Goal: Information Seeking & Learning: Learn about a topic

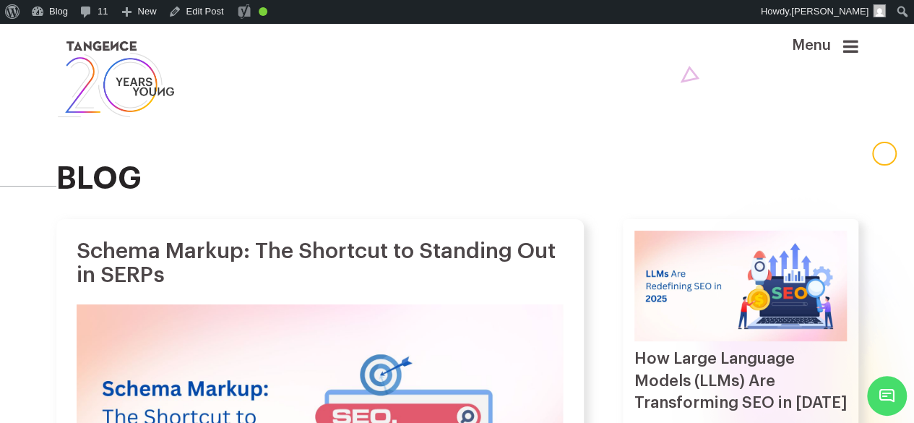
click at [350, 218] on div "blog" at bounding box center [458, 121] width 824 height 196
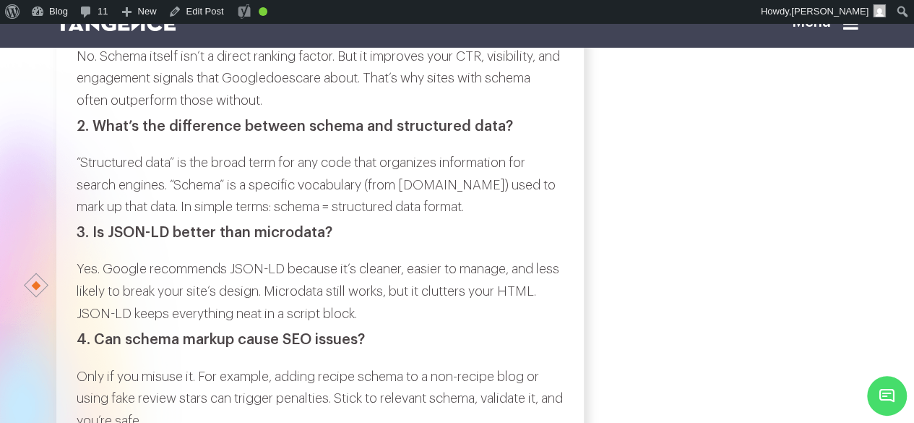
scroll to position [6456, 0]
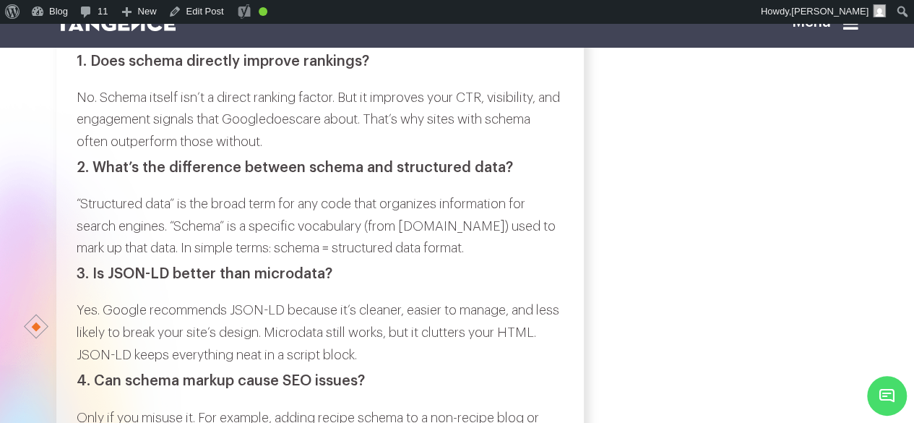
click at [98, 69] on h3 "1. Does schema directly improve rankings?" at bounding box center [320, 61] width 487 height 16
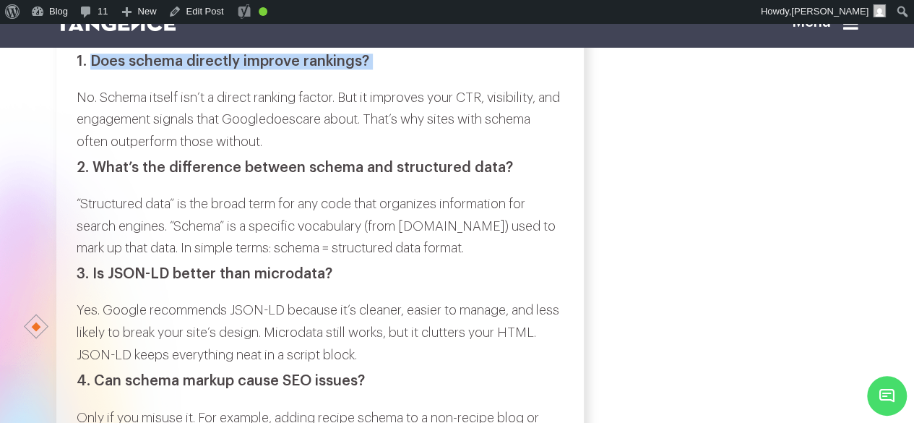
click at [366, 69] on h3 "1. Does schema directly improve rankings?" at bounding box center [320, 61] width 487 height 16
copy div "Does schema directly improve rankings?"
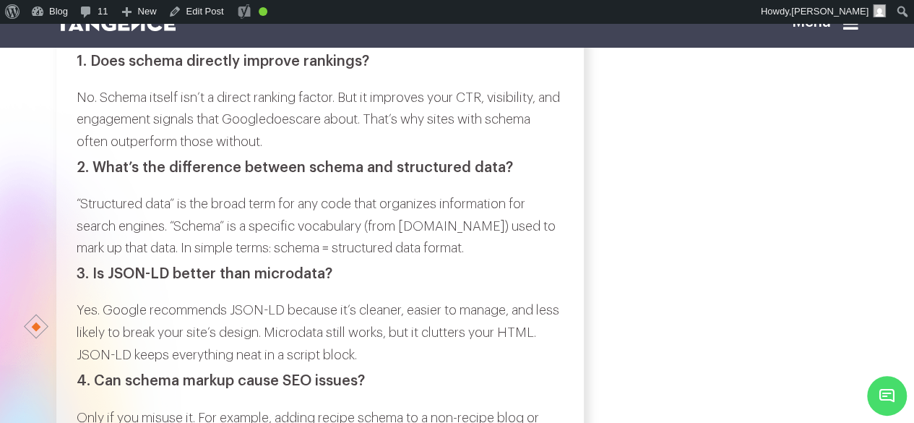
click at [88, 153] on p "No. Schema itself isn’t a direct ranking factor. But it improves your CTR, visi…" at bounding box center [320, 120] width 487 height 66
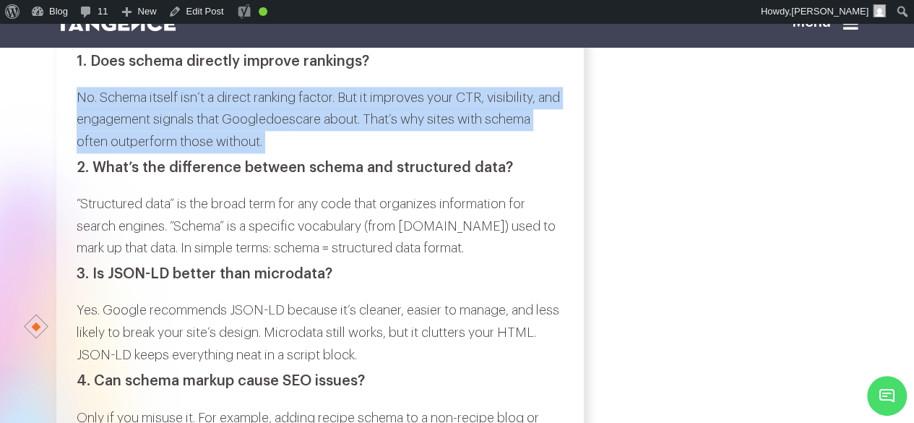
click at [319, 153] on p "No. Schema itself isn’t a direct ranking factor. But it improves your CTR, visi…" at bounding box center [320, 120] width 487 height 66
copy div "No. Schema itself isn’t a direct ranking factor. But it improves your CTR, visi…"
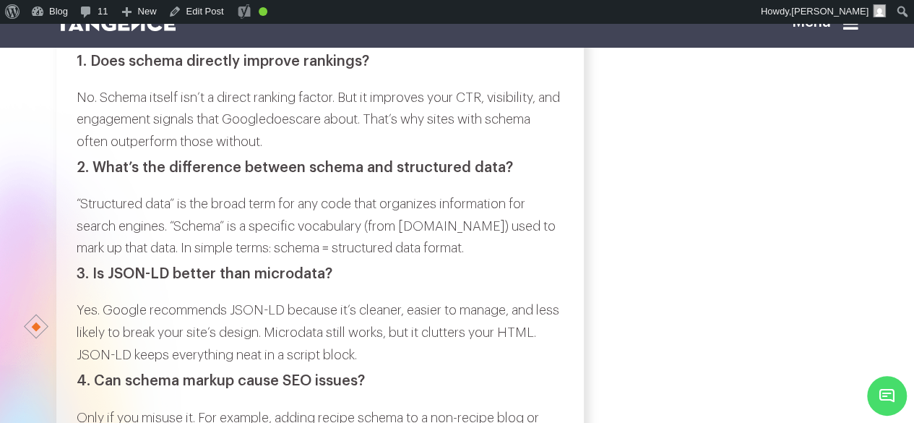
click at [110, 176] on h3 "2. What’s the difference between schema and structured data?" at bounding box center [320, 168] width 487 height 16
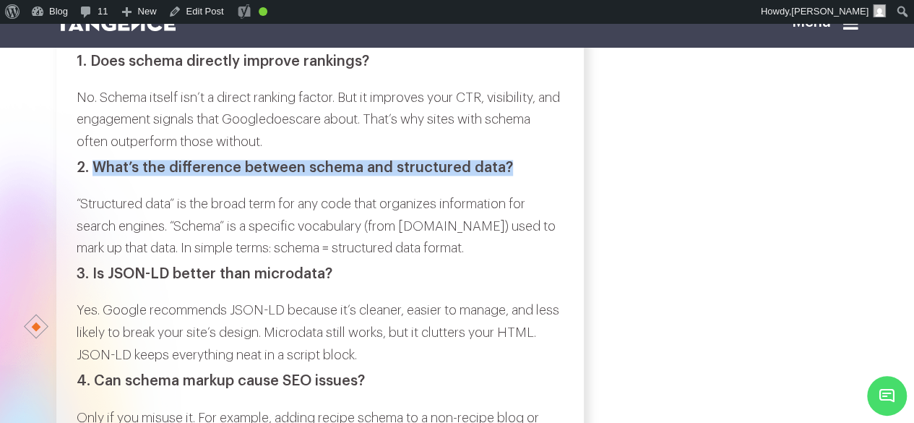
click at [497, 176] on h3 "2. What’s the difference between schema and structured data?" at bounding box center [320, 168] width 487 height 16
copy h3 "What’s the difference between schema and structured data?"
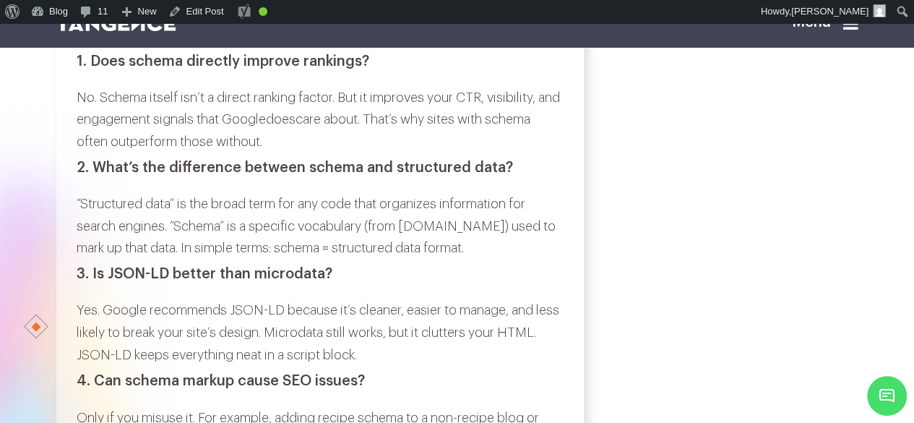
click at [84, 259] on p "“Structured data” is the broad term for any code that organizes information for…" at bounding box center [320, 226] width 487 height 66
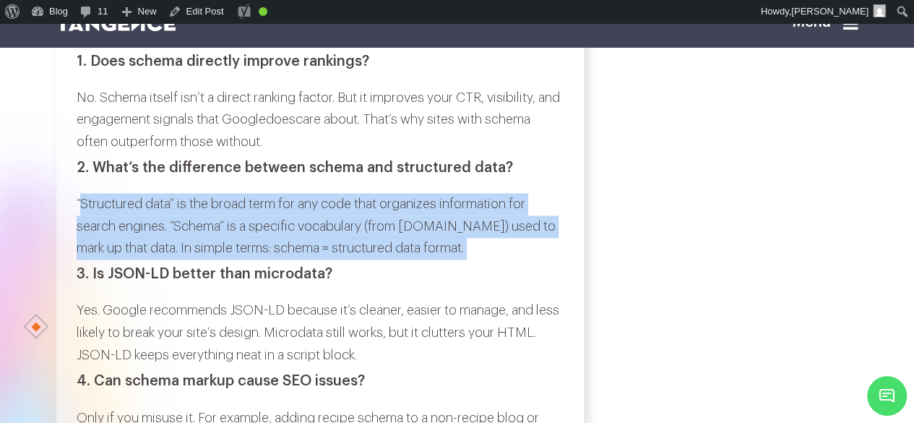
click at [448, 259] on p "“Structured data” is the broad term for any code that organizes information for…" at bounding box center [320, 226] width 487 height 66
copy div "Structured data” is the broad term for any code that organizes information for …"
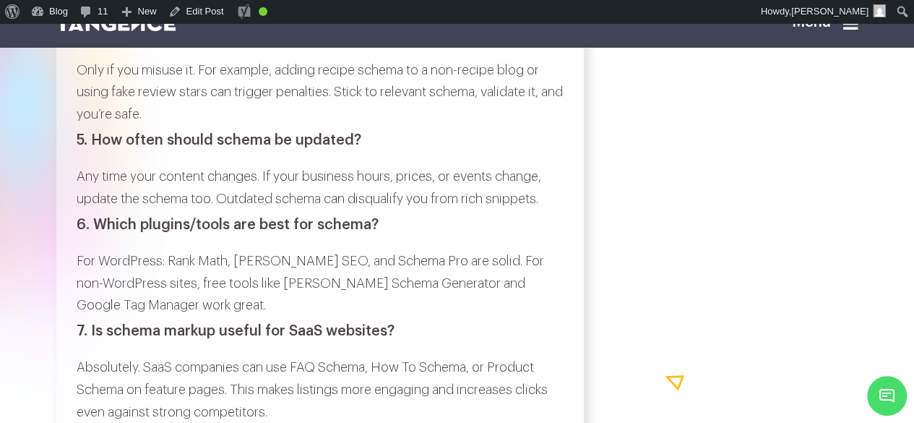
scroll to position [6758, 0]
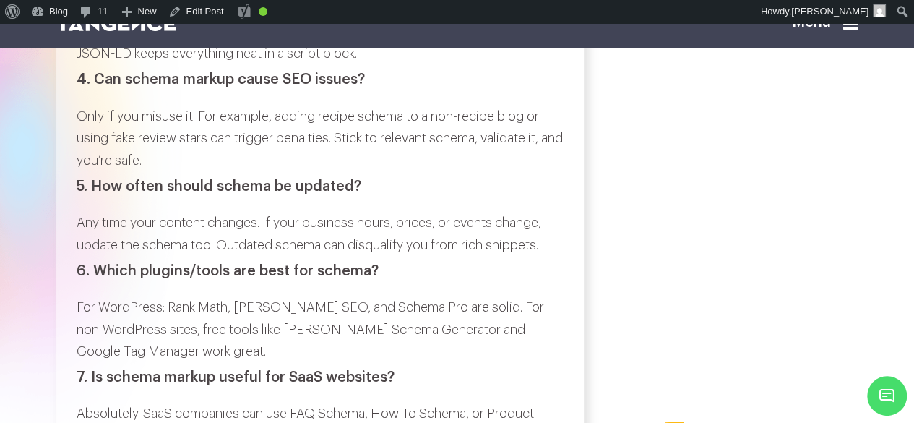
copy div "Is JSON-LD better than microdata?"
click at [85, 64] on p "Yes. Google recommends JSON-LD because it’s cleaner, easier to manage, and less…" at bounding box center [320, 31] width 487 height 66
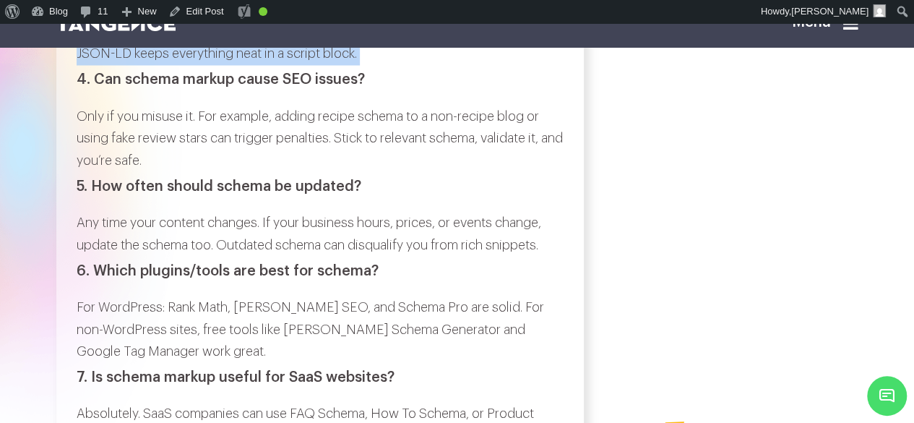
drag, startPoint x: 85, startPoint y: 145, endPoint x: 403, endPoint y: 184, distance: 320.3
click at [403, 64] on p "Yes. Google recommends JSON-LD because it’s cleaner, easier to manage, and less…" at bounding box center [320, 31] width 487 height 66
copy div "Yes. Google recommends JSON-LD because it’s cleaner, easier to manage, and less…"
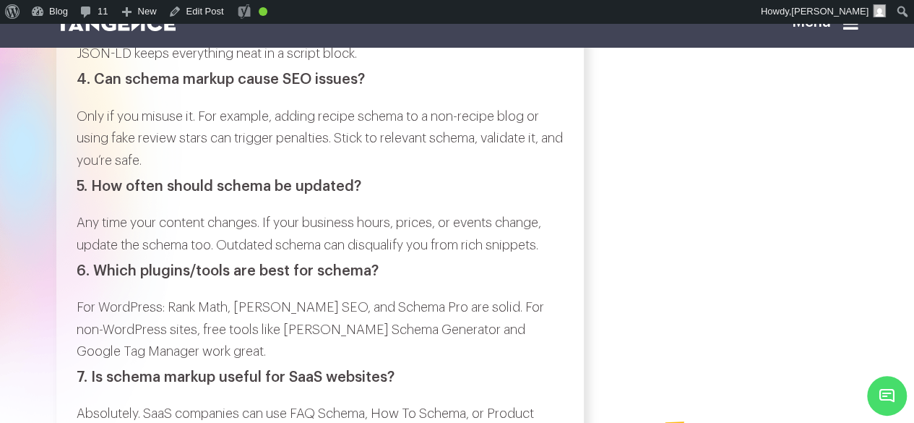
click at [94, 87] on h3 "4. Can schema markup cause SEO issues?" at bounding box center [320, 80] width 487 height 16
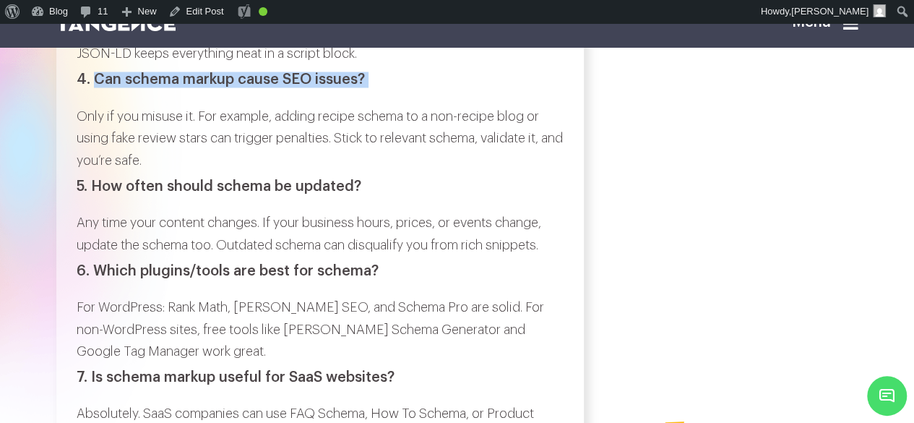
click at [364, 87] on h3 "4. Can schema markup cause SEO issues?" at bounding box center [320, 80] width 487 height 16
copy div "Can schema markup cause SEO issues?"
click at [77, 171] on p "Only if you misuse it. For example, adding recipe schema to a non-recipe blog o…" at bounding box center [320, 138] width 487 height 66
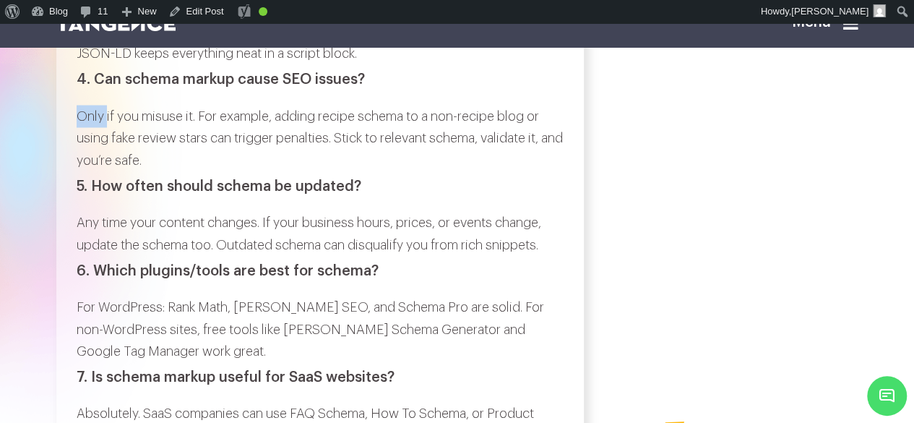
click at [77, 171] on p "Only if you misuse it. For example, adding recipe schema to a non-recipe blog o…" at bounding box center [320, 138] width 487 height 66
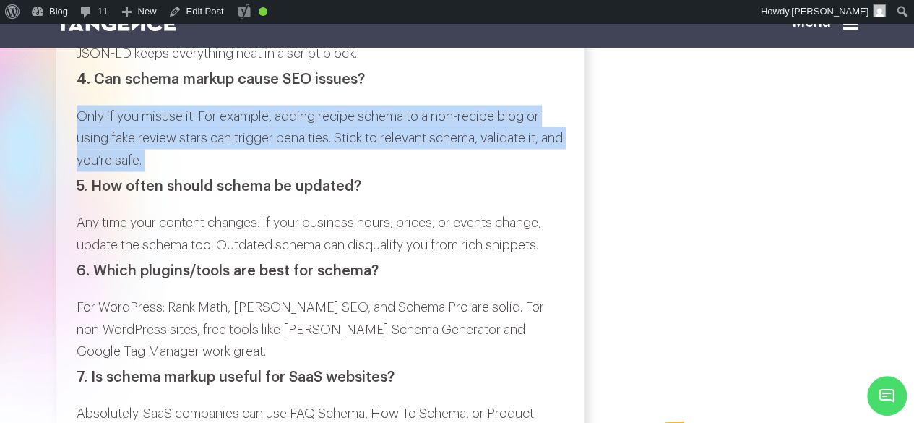
click at [178, 171] on p "Only if you misuse it. For example, adding recipe schema to a non-recipe blog o…" at bounding box center [320, 138] width 487 height 66
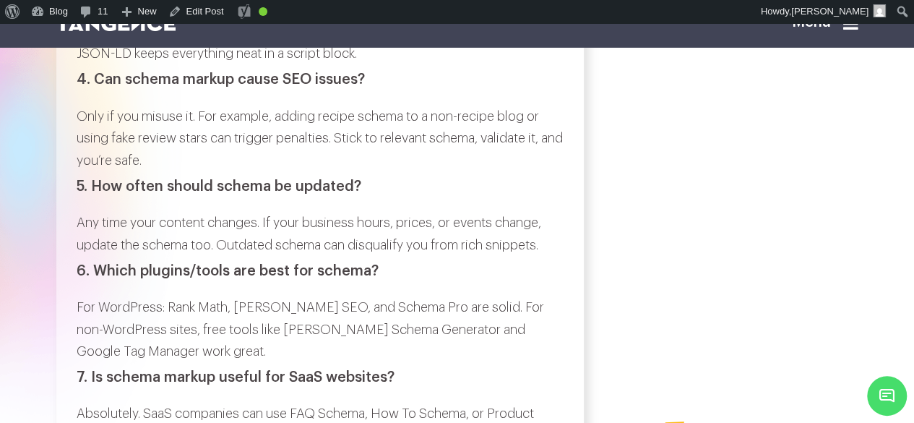
click at [103, 194] on h3 "5. How often should schema be updated?" at bounding box center [320, 186] width 487 height 16
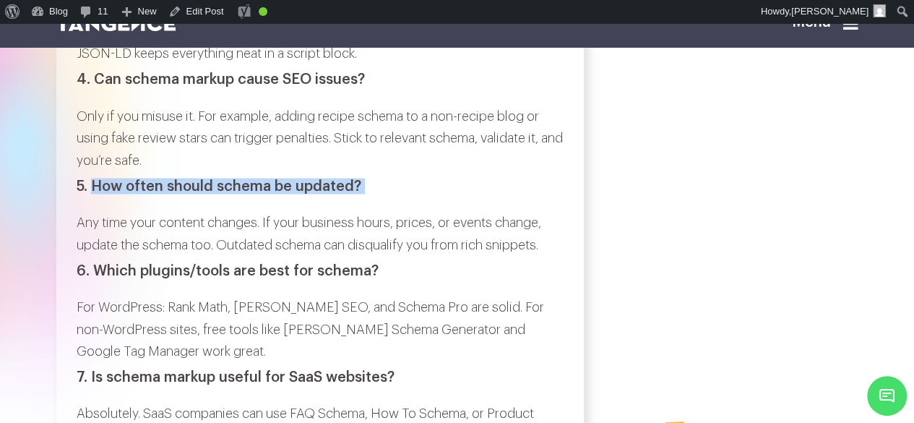
click at [361, 194] on h3 "5. How often should schema be updated?" at bounding box center [320, 186] width 487 height 16
copy div "How often should schema be updated?"
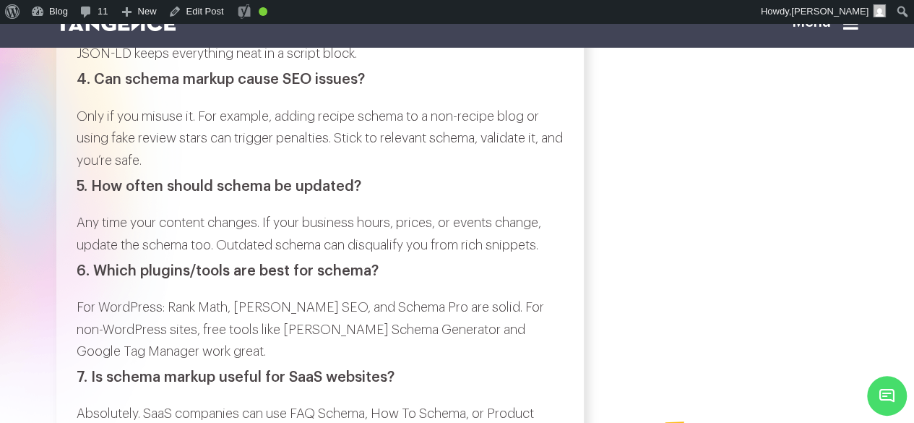
click at [81, 255] on p "Any time your content changes. If your business hours, prices, or events change…" at bounding box center [320, 233] width 487 height 44
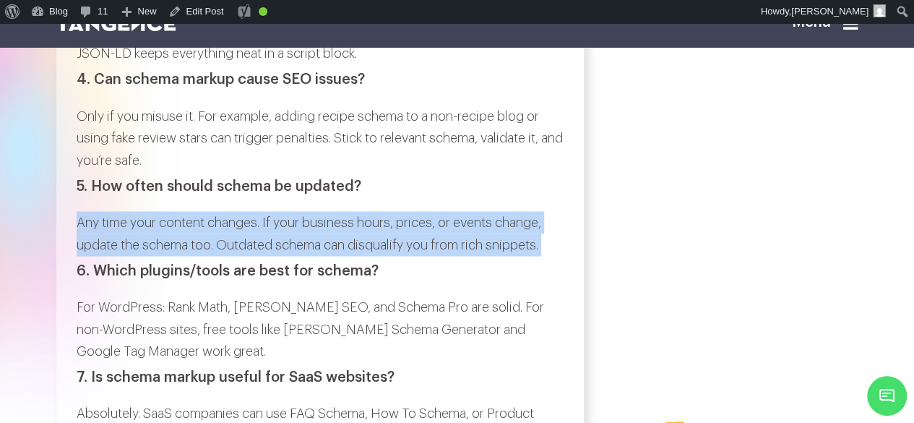
drag, startPoint x: 81, startPoint y: 356, endPoint x: 559, endPoint y: 384, distance: 479.2
click at [559, 255] on p "Any time your content changes. If your business hours, prices, or events change…" at bounding box center [320, 233] width 487 height 44
copy div "Any time your content changes. If your business hours, prices, or events change…"
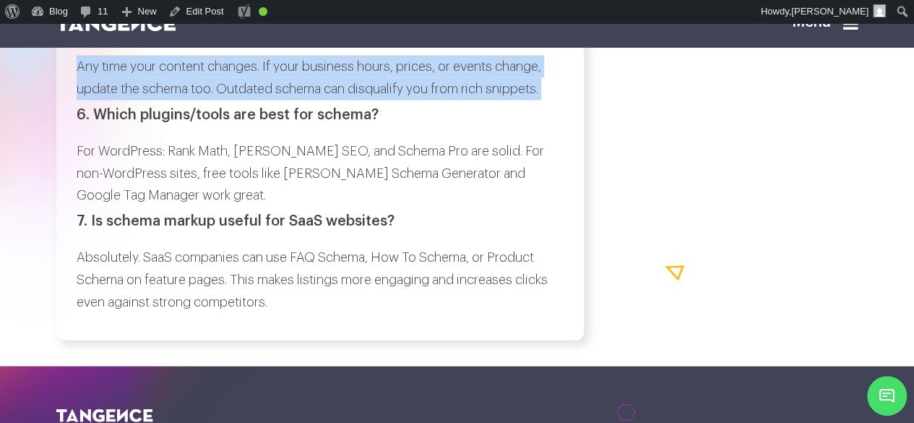
scroll to position [6915, 0]
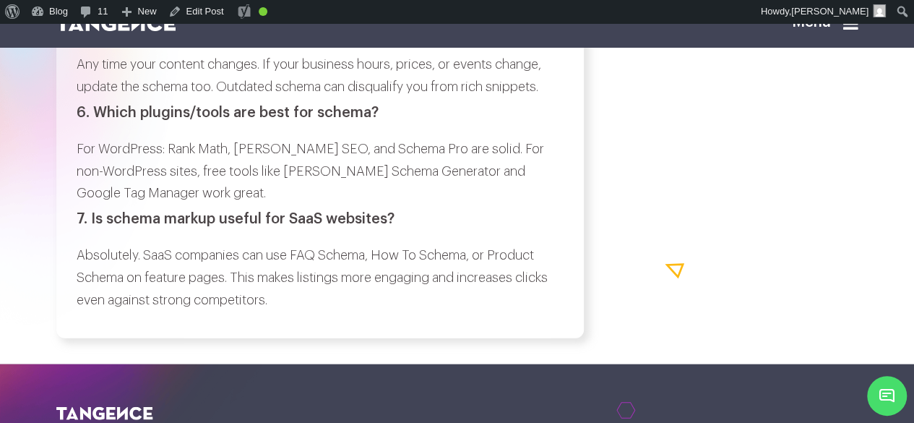
click at [107, 121] on h3 "6. Which plugins/tools are best for schema?" at bounding box center [320, 113] width 487 height 16
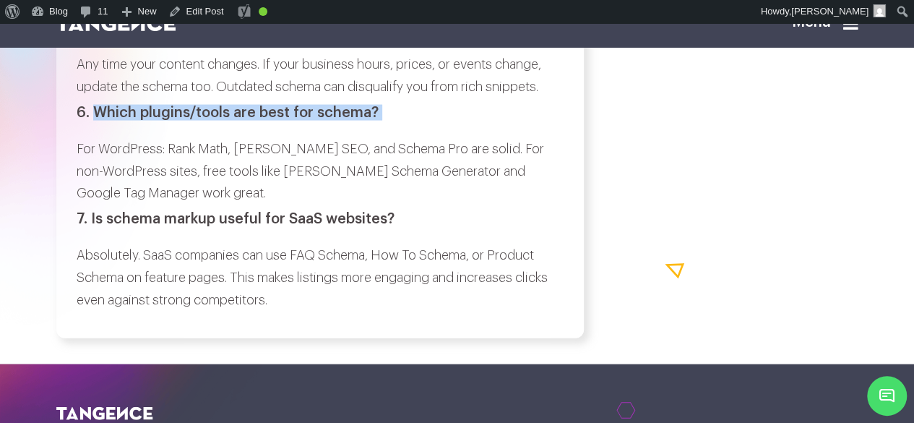
click at [382, 121] on h3 "6. Which plugins/tools are best for schema?" at bounding box center [320, 113] width 487 height 16
copy div "Which plugins/tools are best for schema?"
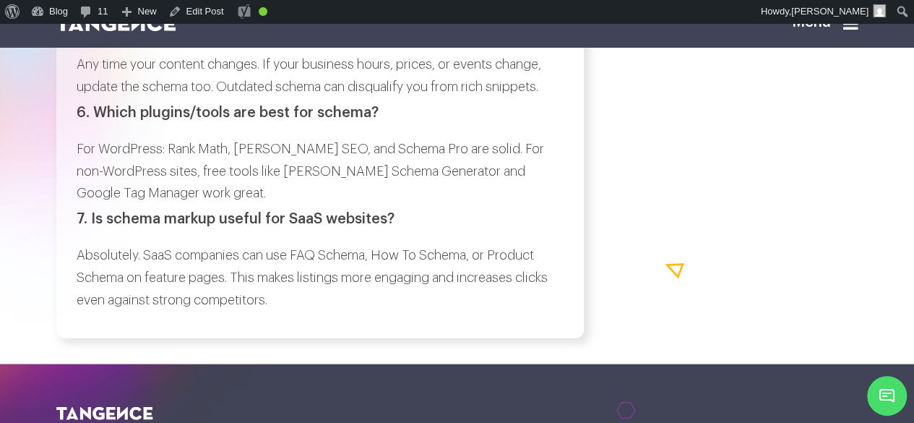
click at [84, 205] on p "For WordPress: Rank Math, Yoast SEO, and Schema Pro are solid. For non-WordPres…" at bounding box center [320, 171] width 487 height 66
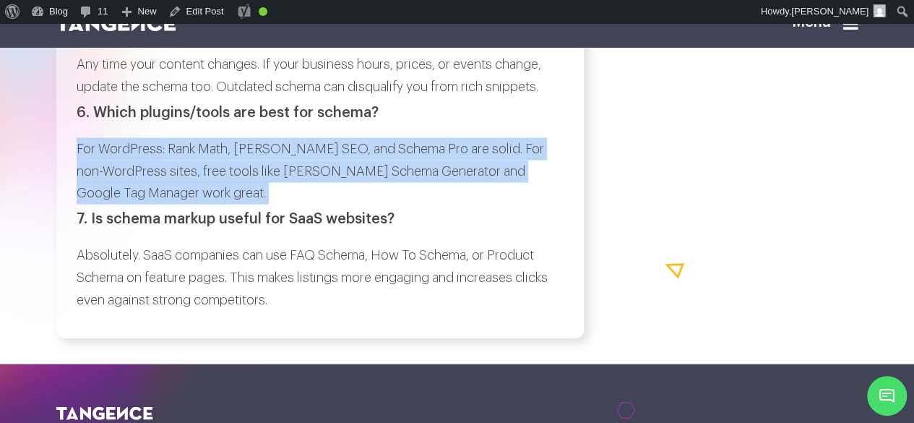
click at [221, 205] on p "For WordPress: Rank Math, Yoast SEO, and Schema Pro are solid. For non-WordPres…" at bounding box center [320, 171] width 487 height 66
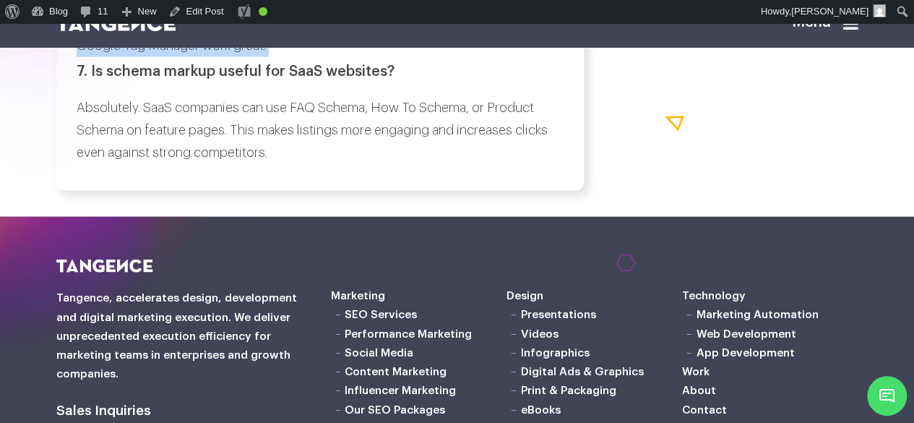
scroll to position [7066, 0]
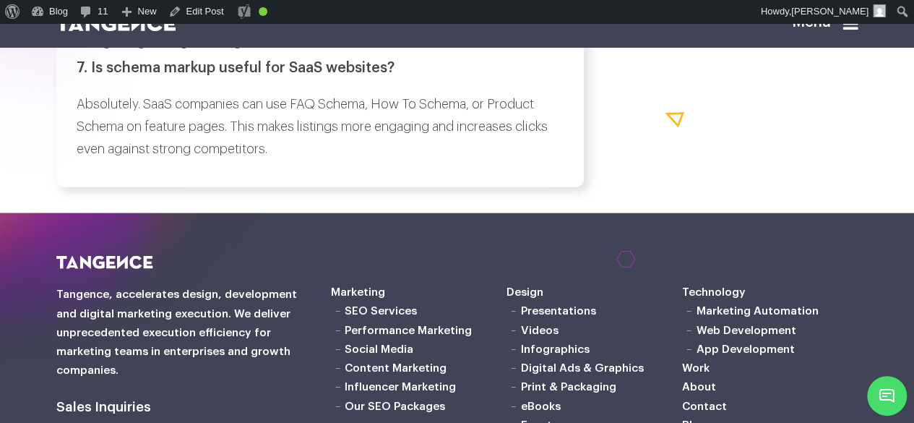
click at [100, 76] on h3 "7. Is schema markup useful for SaaS websites?" at bounding box center [320, 68] width 487 height 16
click at [94, 76] on h3 "7. Is schema markup useful for SaaS websites?" at bounding box center [320, 68] width 487 height 16
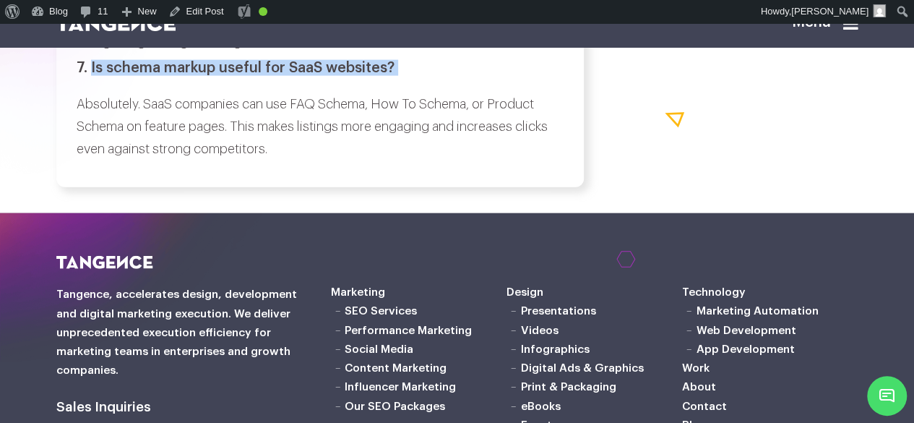
click at [392, 76] on h3 "7. Is schema markup useful for SaaS websites?" at bounding box center [320, 68] width 487 height 16
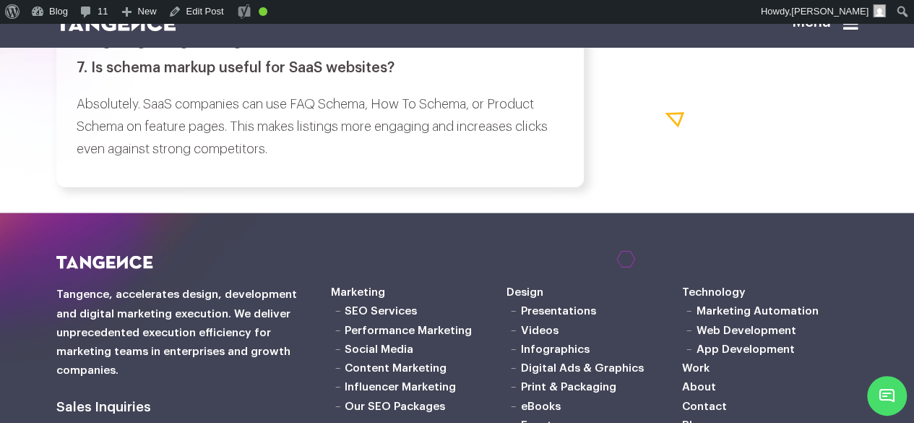
click at [91, 160] on p "Absolutely. SaaS companies can use FAQ Schema, How To Schema, or Product Schema…" at bounding box center [320, 126] width 487 height 66
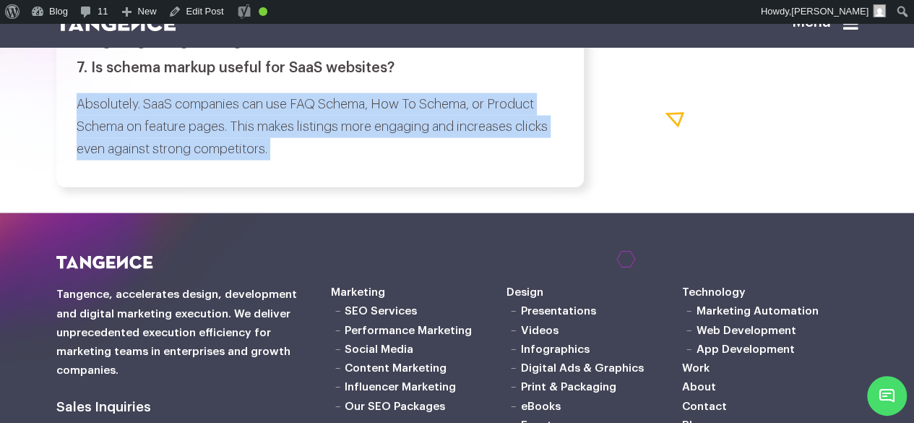
click at [273, 160] on p "Absolutely. SaaS companies can use FAQ Schema, How To Schema, or Product Schema…" at bounding box center [320, 126] width 487 height 66
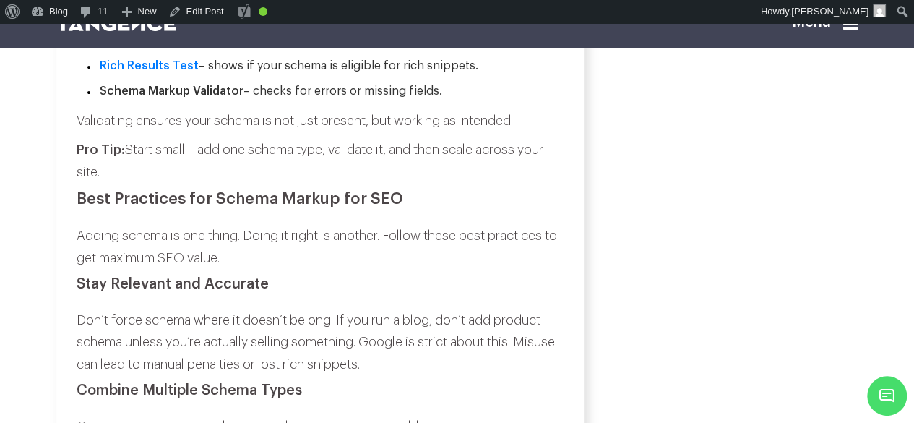
scroll to position [4301, 0]
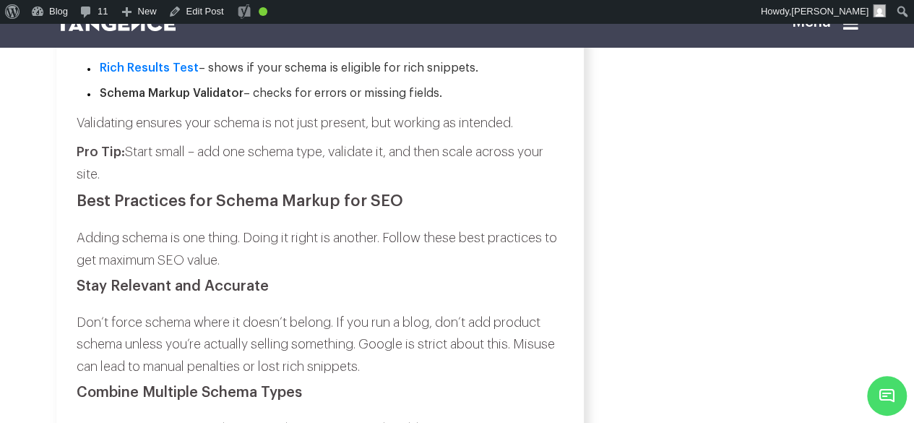
click at [407, 185] on p "Pro Tip: Start small – add one schema type, validate it, and then scale across …" at bounding box center [320, 163] width 487 height 44
click at [105, 210] on h2 "Best Practices for Schema Markup for SEO" at bounding box center [320, 200] width 487 height 17
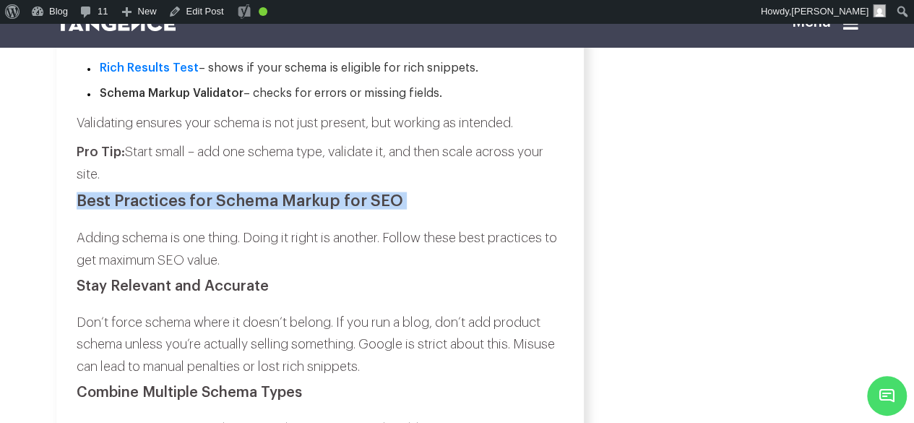
click at [396, 210] on h2 "Best Practices for Schema Markup for SEO" at bounding box center [320, 200] width 487 height 17
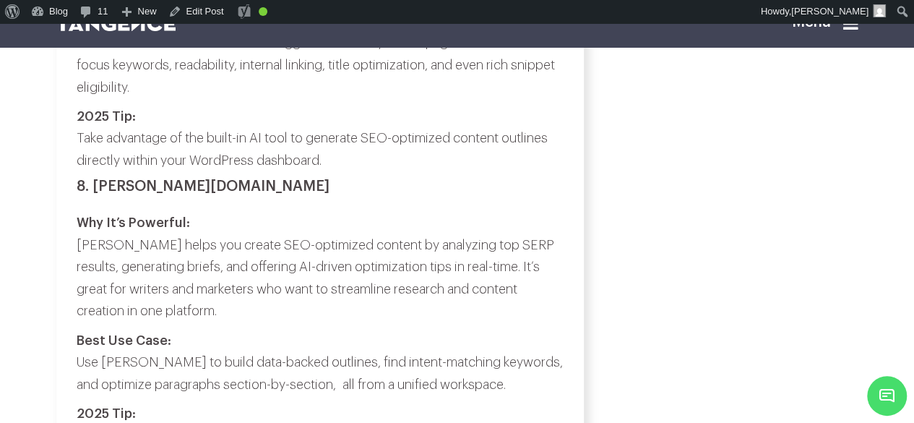
click at [376, 194] on h3 "8. Frase.io" at bounding box center [320, 186] width 487 height 16
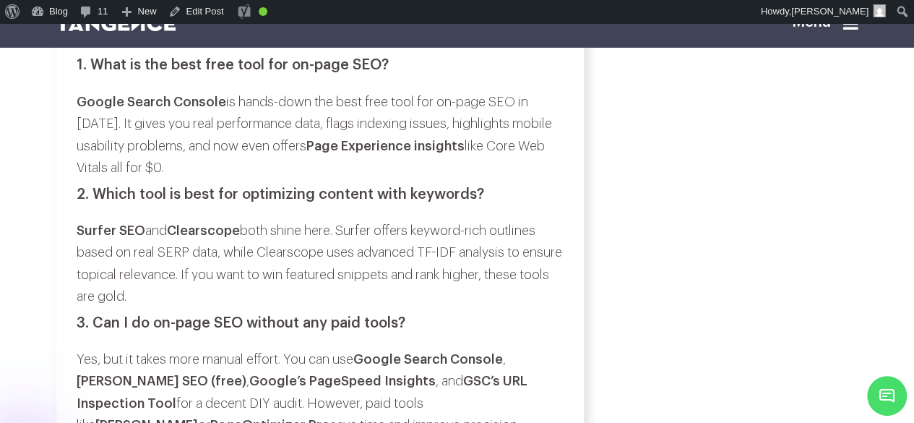
scroll to position [9520, 0]
click at [103, 72] on h3 "1. What is the best free tool for on-page SEO?" at bounding box center [320, 64] width 487 height 16
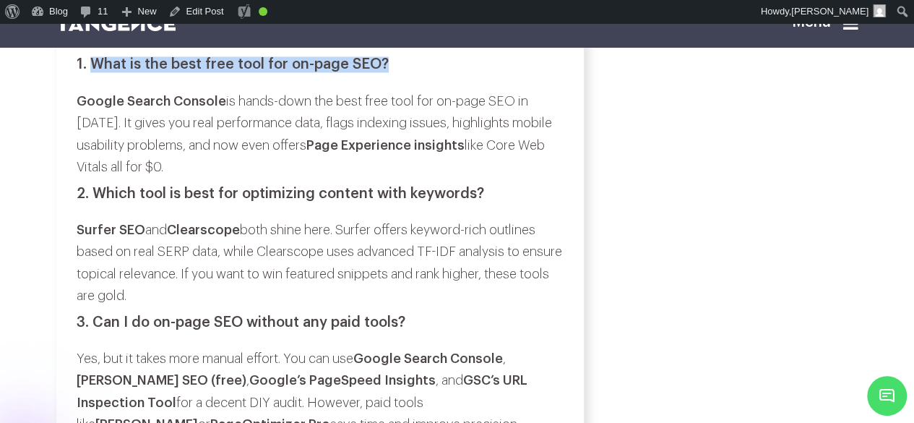
click at [386, 72] on h3 "1. What is the best free tool for on-page SEO?" at bounding box center [320, 64] width 487 height 16
copy div "What is the best free tool for on-page SEO?"
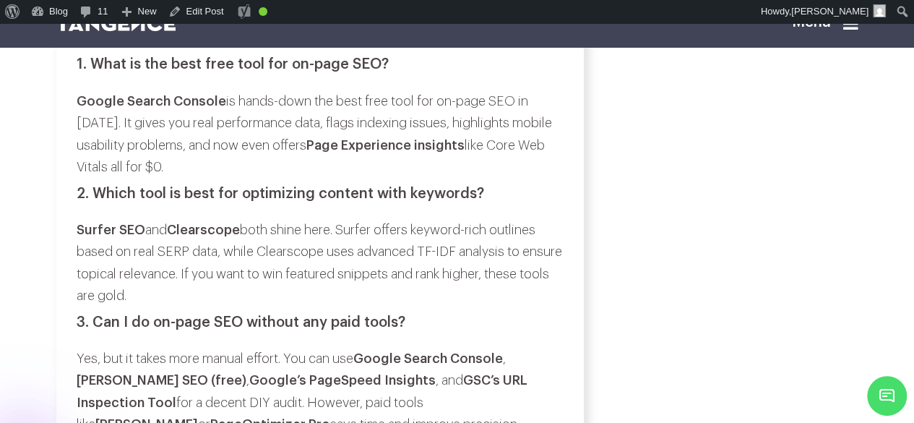
click at [89, 107] on strong "Google Search Console" at bounding box center [152, 100] width 150 height 13
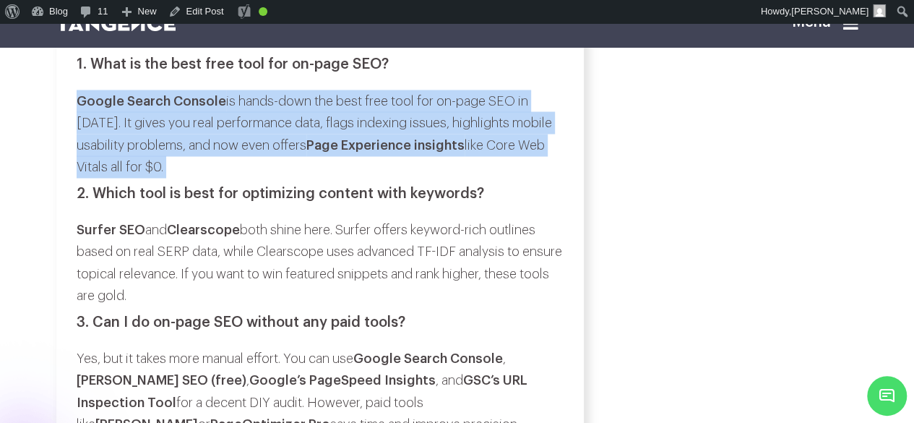
drag, startPoint x: 89, startPoint y: 241, endPoint x: 183, endPoint y: 306, distance: 114.3
click at [183, 178] on p "Google Search Console is hands-down the best free tool for on-page SEO in 2025.…" at bounding box center [320, 134] width 487 height 88
copy div "Google Search Console is hands-down the best free tool for on-page SEO in 2025.…"
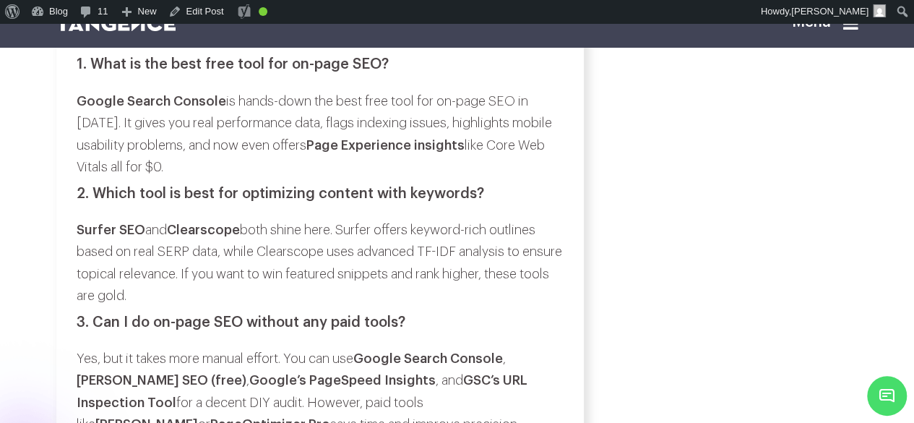
click at [109, 201] on h3 "2. Which tool is best for optimizing content with keywords?" at bounding box center [320, 193] width 487 height 16
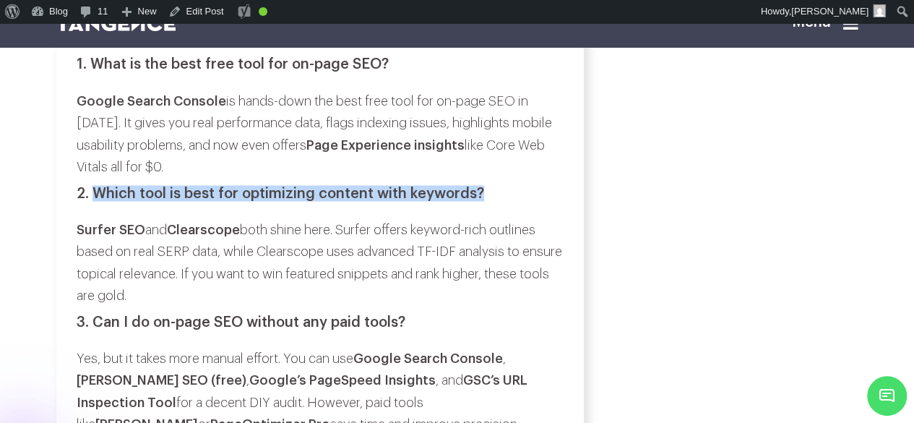
click at [481, 201] on h3 "2. Which tool is best for optimizing content with keywords?" at bounding box center [320, 193] width 487 height 16
copy div "Which tool is best for optimizing content with keywords?"
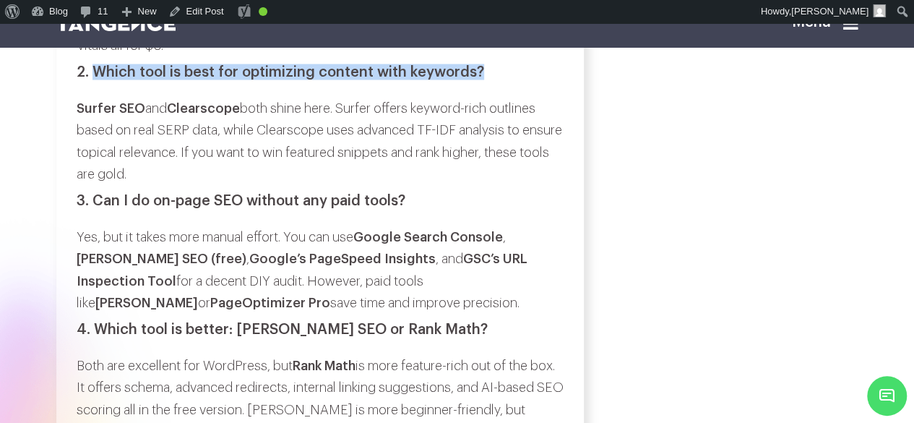
scroll to position [9646, 0]
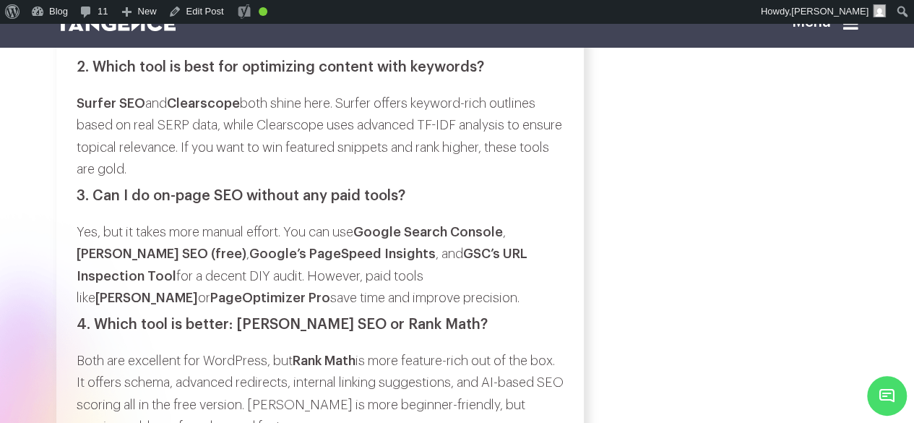
click at [81, 110] on strong "Surfer SEO" at bounding box center [111, 103] width 69 height 13
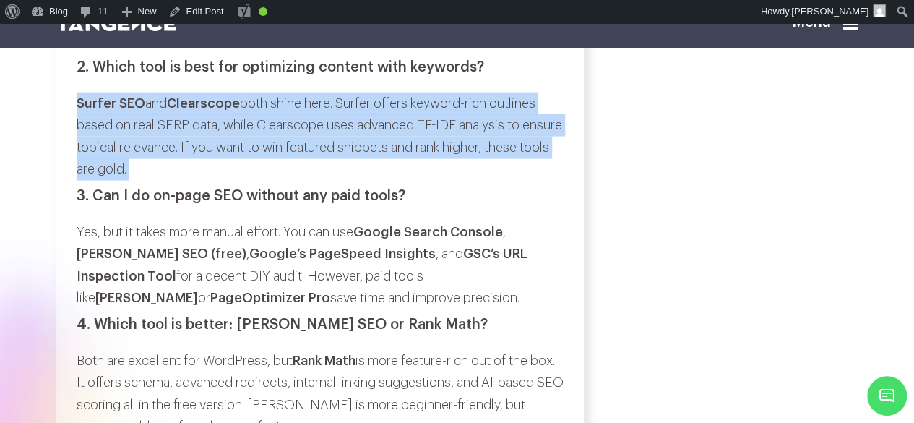
click at [211, 181] on p "Surfer SEO and Clearscope both shine here. Surfer offers keyword-rich outlines …" at bounding box center [320, 137] width 487 height 88
copy div "Surfer SEO and Clearscope both shine here. Surfer offers keyword-rich outlines …"
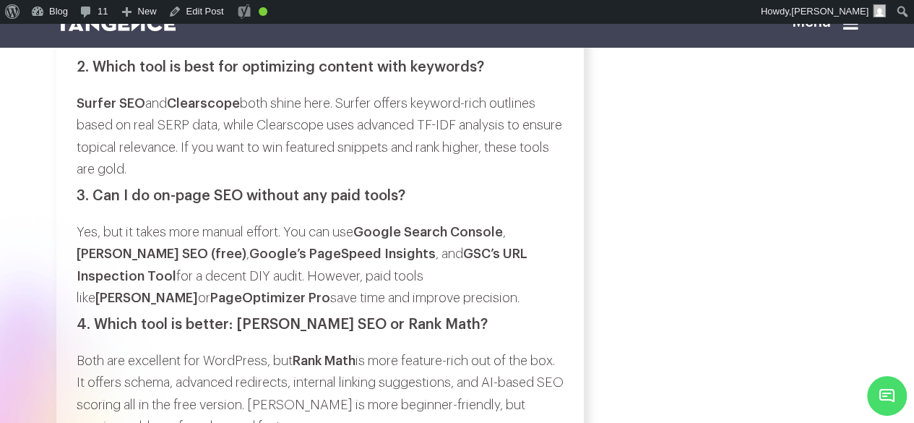
click at [93, 204] on h3 "3. Can I do on-page SEO without any paid tools?" at bounding box center [320, 196] width 487 height 16
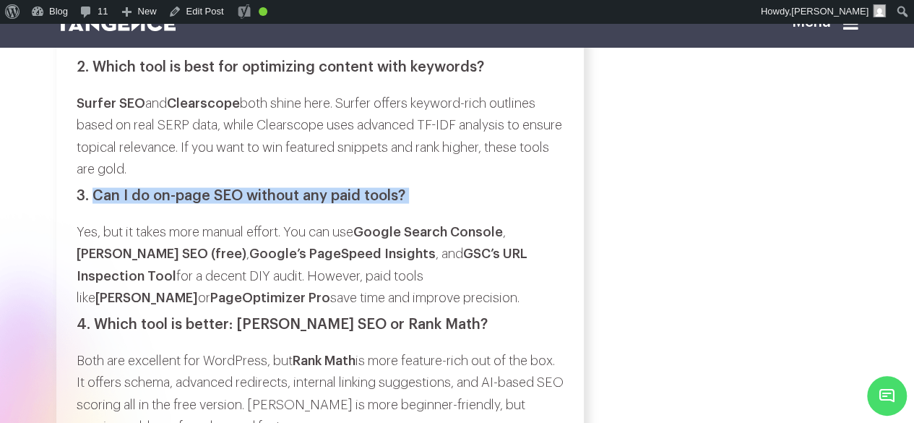
click at [413, 204] on h3 "3. Can I do on-page SEO without any paid tools?" at bounding box center [320, 196] width 487 height 16
copy div "Can I do on-page SEO without any paid tools?"
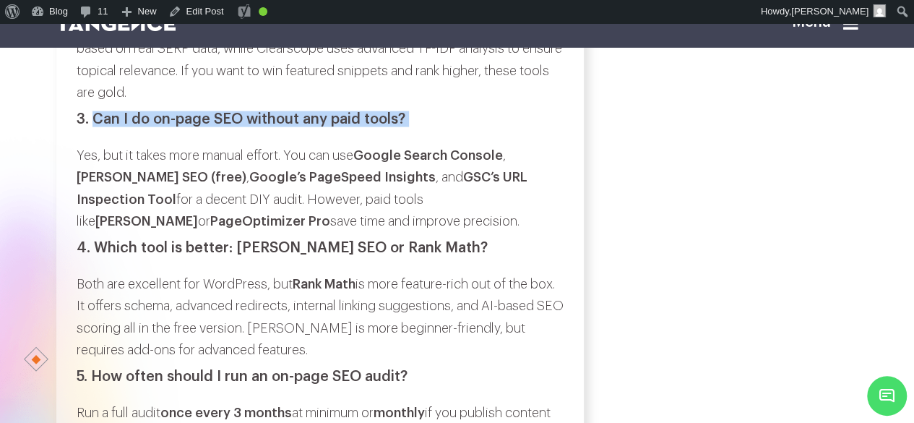
scroll to position [9730, 0]
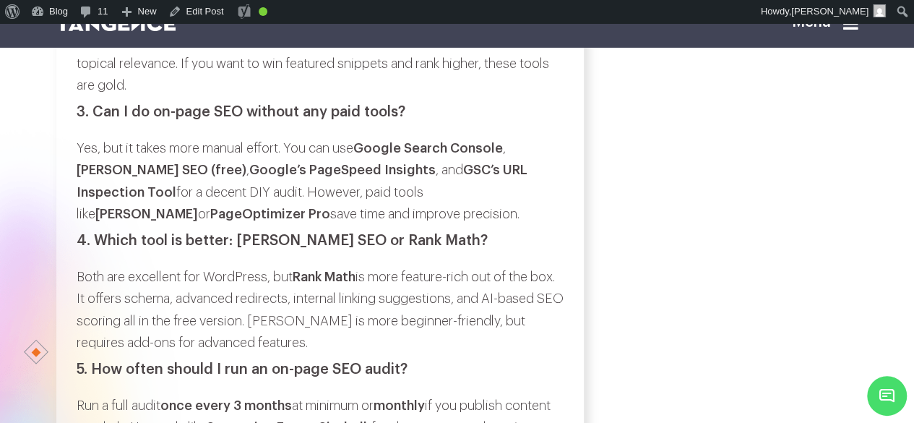
click at [84, 225] on p "Yes, but it takes more manual effort. You can use Google Search Console , Yoast…" at bounding box center [320, 181] width 487 height 88
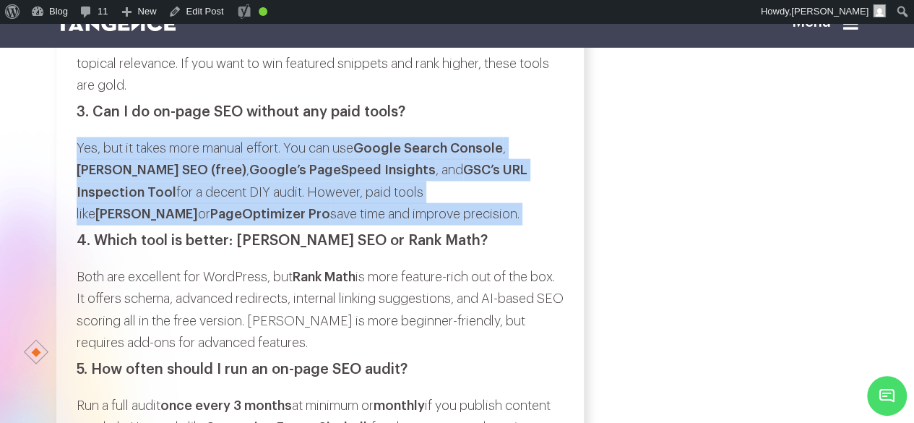
click at [236, 225] on p "Yes, but it takes more manual effort. You can use Google Search Console , Yoast…" at bounding box center [320, 181] width 487 height 88
copy div "Yes, but it takes more manual effort. You can use Google Search Console , Yoast…"
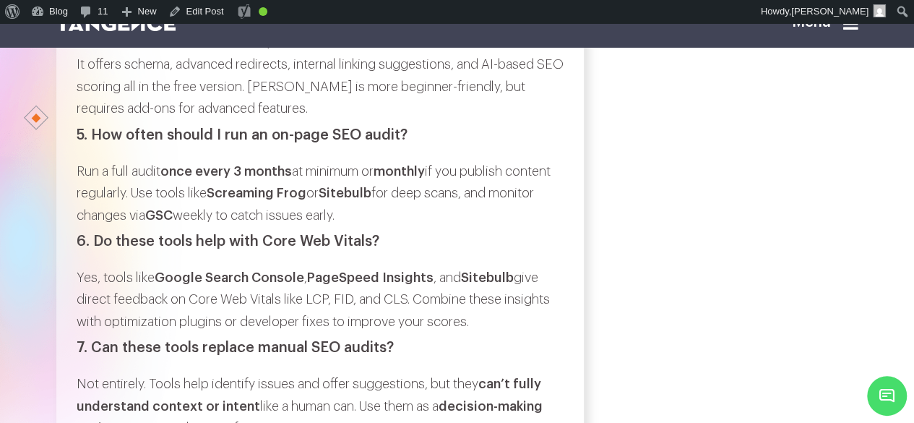
scroll to position [9965, 0]
click at [100, 14] on h3 "4. Which tool is better: Yoast SEO or Rank Math?" at bounding box center [320, 6] width 487 height 16
drag, startPoint x: 100, startPoint y: 142, endPoint x: 436, endPoint y: 144, distance: 336.0
click at [436, 14] on h3 "4. Which tool is better: Yoast SEO or Rank Math?" at bounding box center [320, 6] width 487 height 16
copy div "Which tool is better: Yoast SEO or Rank Math?"
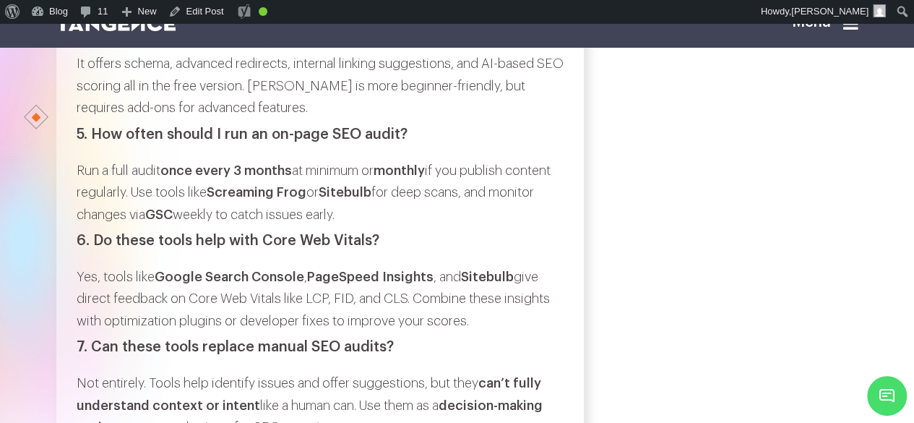
click at [79, 119] on p "Both are excellent for WordPress, but Rank Math is more feature-rich out of the…" at bounding box center [320, 75] width 487 height 88
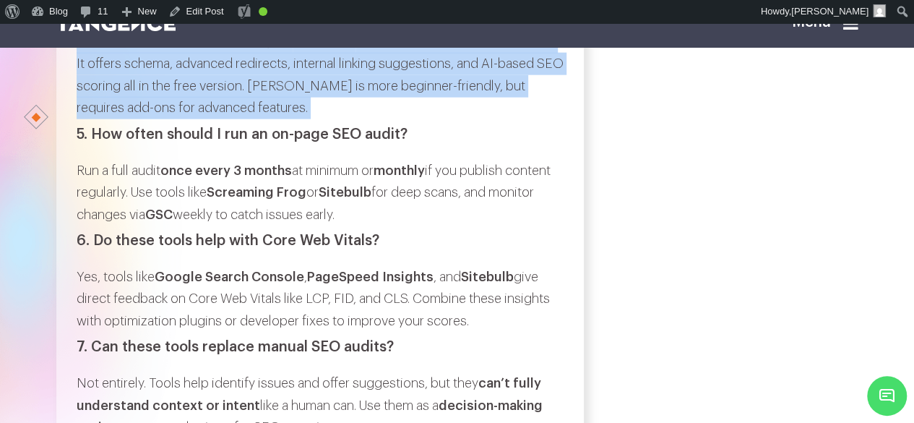
click at [335, 119] on p "Both are excellent for WordPress, but Rank Math is more feature-rich out of the…" at bounding box center [320, 75] width 487 height 88
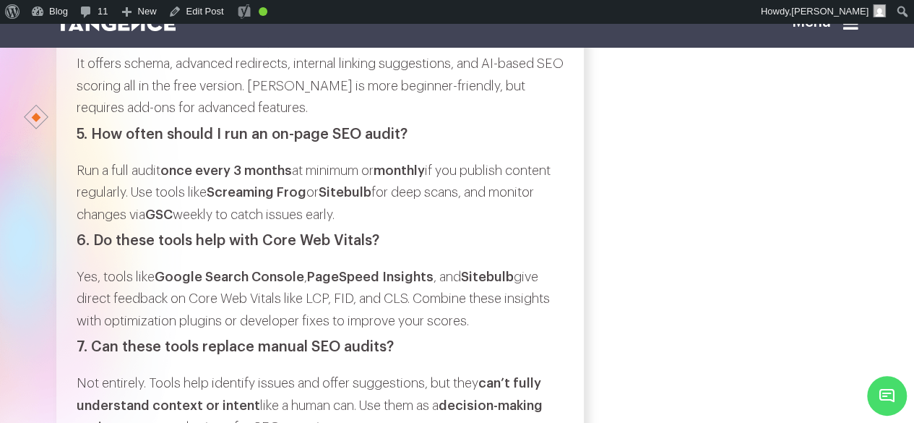
click at [98, 142] on h3 "5. How often should I run an on-page SEO audit?" at bounding box center [320, 134] width 487 height 16
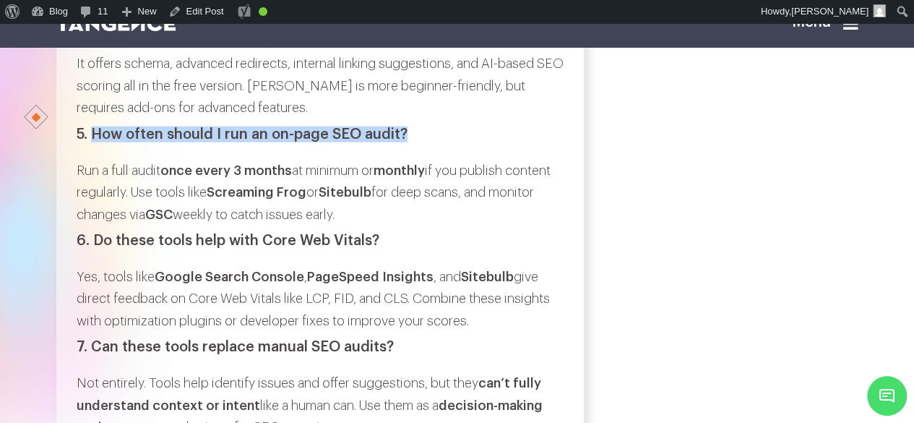
click at [400, 142] on h3 "5. How often should I run an on-page SEO audit?" at bounding box center [320, 134] width 487 height 16
copy h3 "How often should I run an on-page SEO audit?"
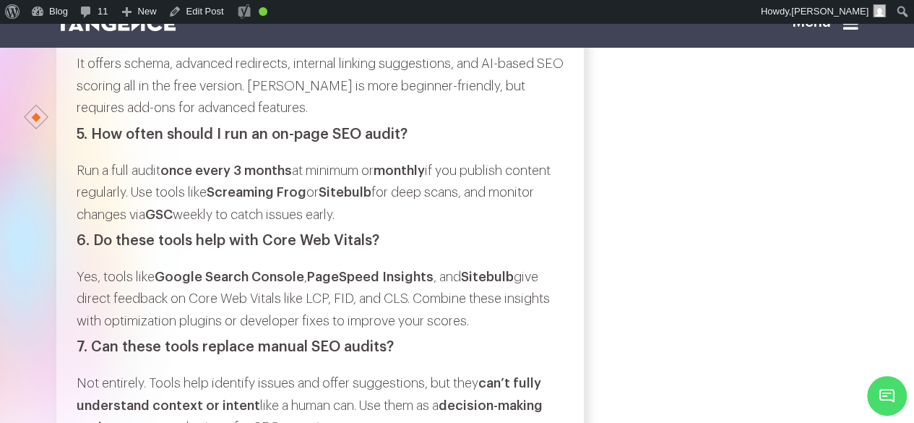
click at [96, 226] on p "Run a full audit once every 3 months at minimum or monthly if you publish conte…" at bounding box center [320, 193] width 487 height 66
click at [88, 226] on p "Run a full audit once every 3 months at minimum or monthly if you publish conte…" at bounding box center [320, 193] width 487 height 66
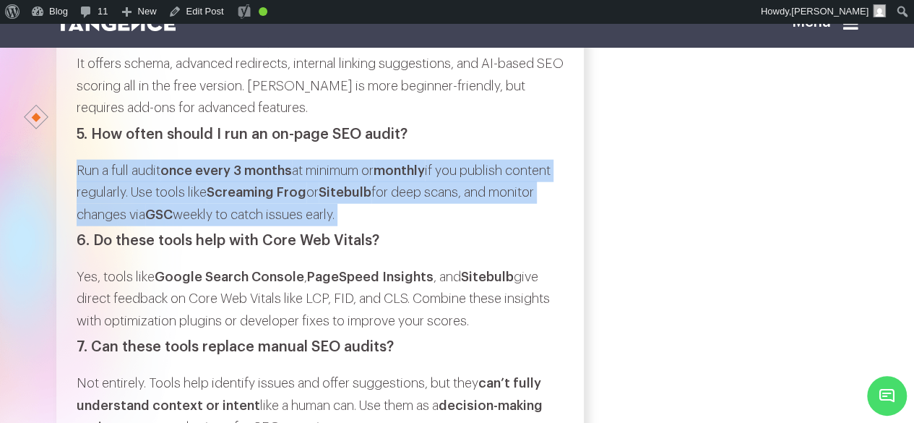
click at [410, 226] on p "Run a full audit once every 3 months at minimum or monthly if you publish conte…" at bounding box center [320, 193] width 487 height 66
copy div "Run a full audit once every 3 months at minimum or monthly if you publish conte…"
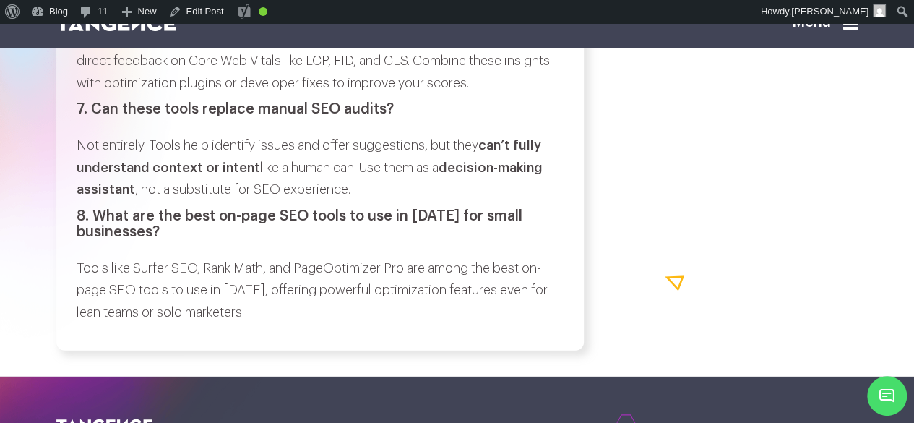
scroll to position [10203, 0]
click at [101, 10] on h3 "6. Do these tools help with Core Web Vitals?" at bounding box center [320, 2] width 487 height 16
click at [390, 10] on h3 "6. Do these tools help with Core Web Vitals?" at bounding box center [320, 2] width 487 height 16
copy div "Do these tools help with Core Web Vitals?"
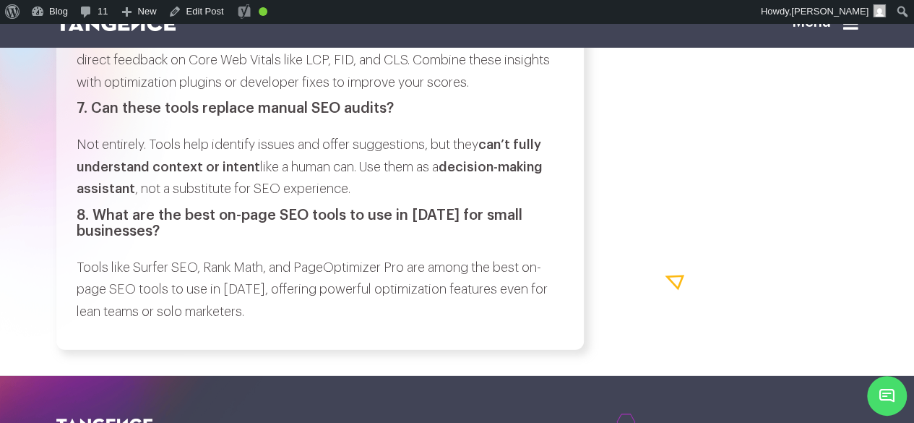
click at [88, 94] on p "Yes, tools like Google Search Console , PageSpeed Insights , and Sitebulb give …" at bounding box center [320, 60] width 487 height 66
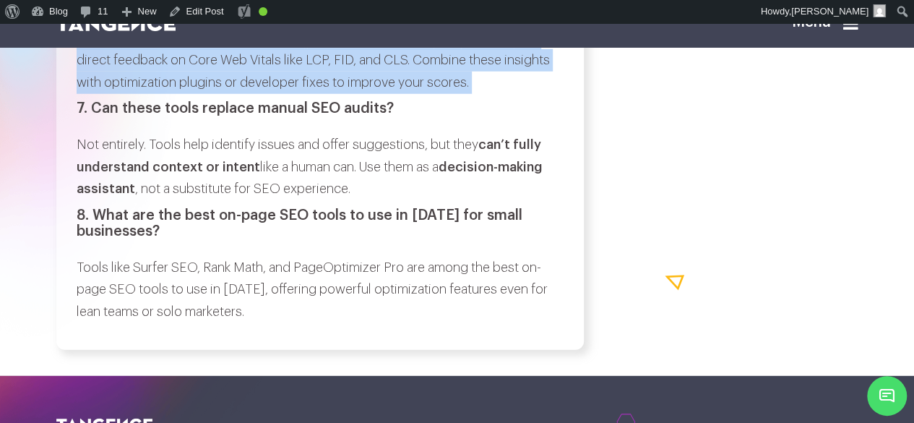
click at [493, 94] on p "Yes, tools like Google Search Console , PageSpeed Insights , and Sitebulb give …" at bounding box center [320, 60] width 487 height 66
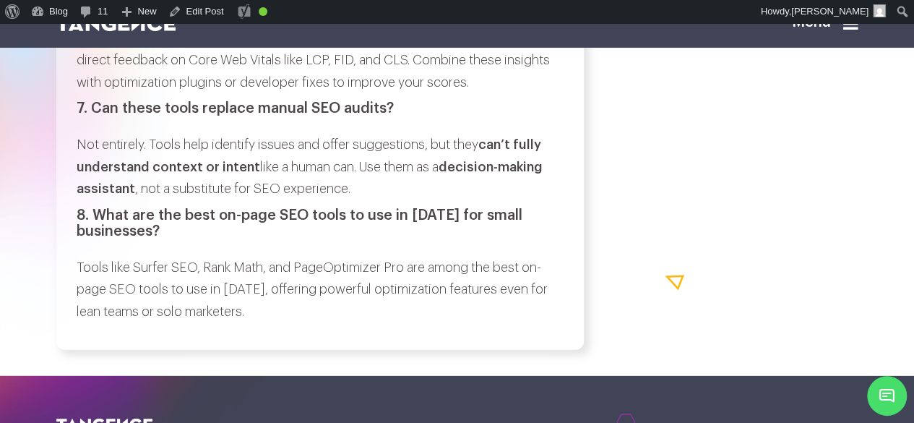
click at [93, 116] on h3 "7. Can these tools replace manual SEO audits?" at bounding box center [320, 108] width 487 height 16
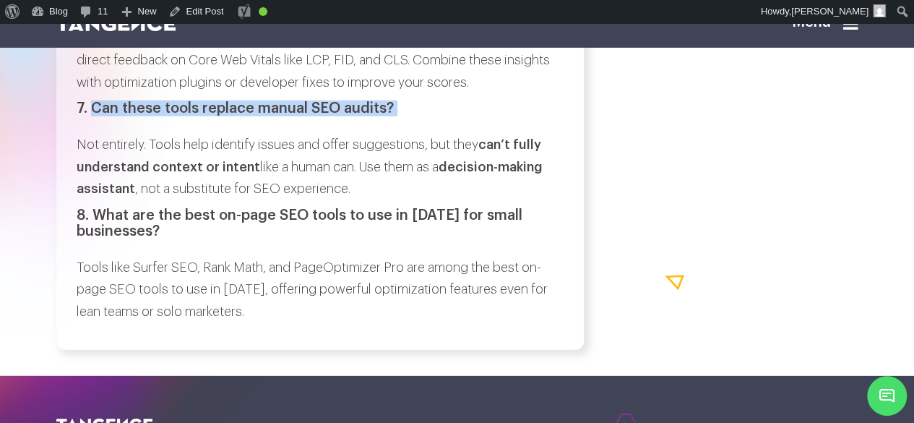
click at [395, 116] on h3 "7. Can these tools replace manual SEO audits?" at bounding box center [320, 108] width 487 height 16
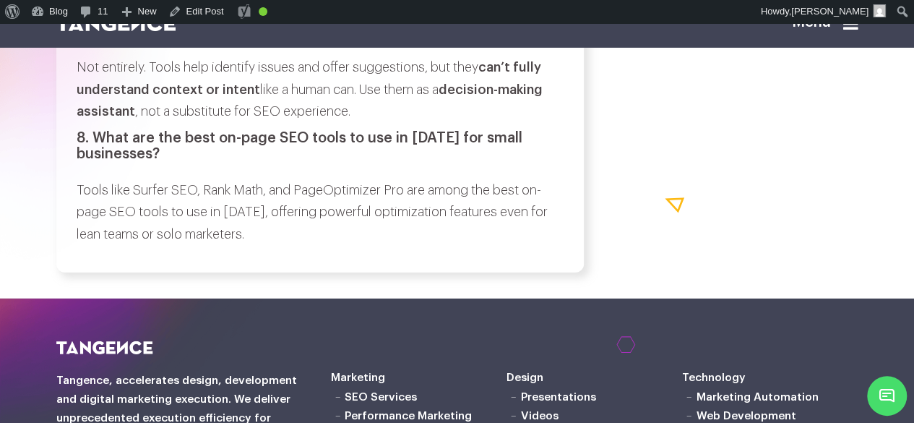
scroll to position [10279, 0]
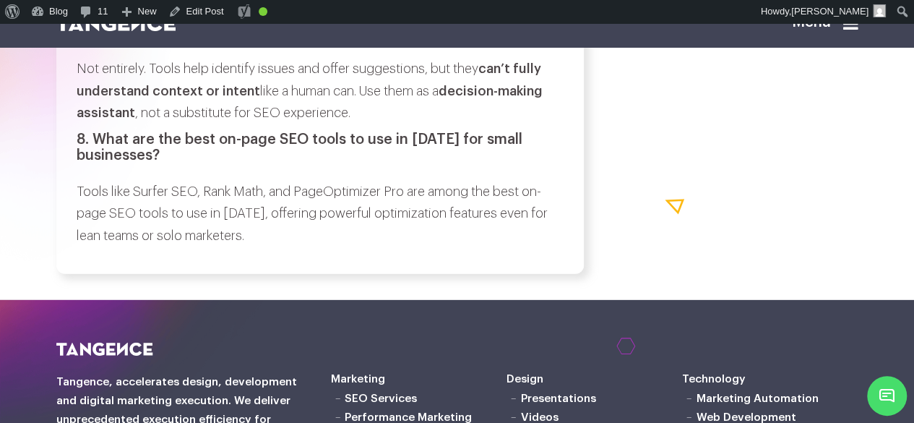
click at [81, 124] on p "Not entirely. Tools help identify issues and offer suggestions, but they can’t …" at bounding box center [320, 91] width 487 height 66
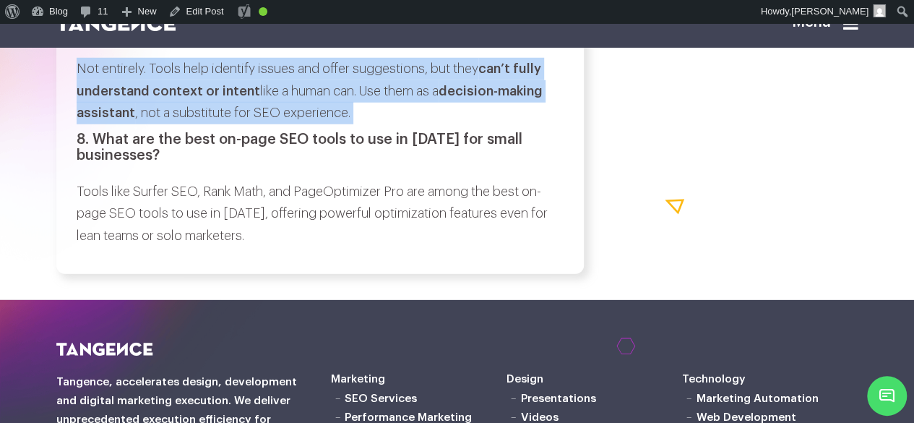
click at [358, 124] on p "Not entirely. Tools help identify issues and offer suggestions, but they can’t …" at bounding box center [320, 91] width 487 height 66
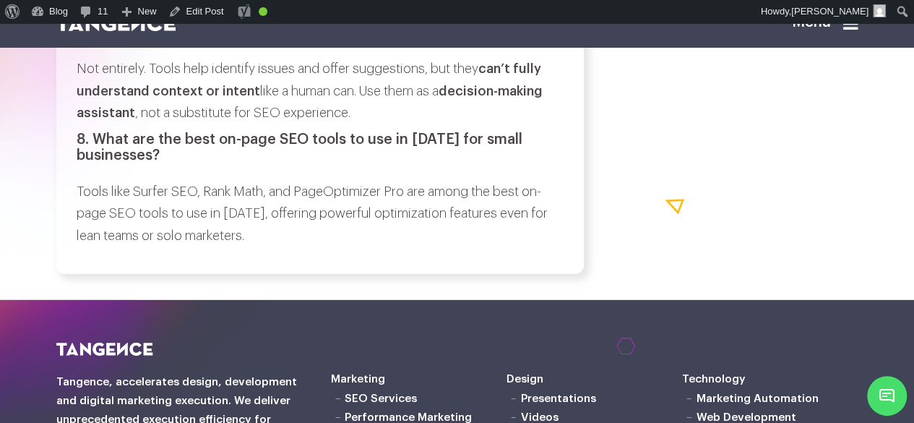
click at [100, 163] on h3 "8. What are the best on-page SEO tools to use in 2025 for small businesses?" at bounding box center [320, 148] width 487 height 32
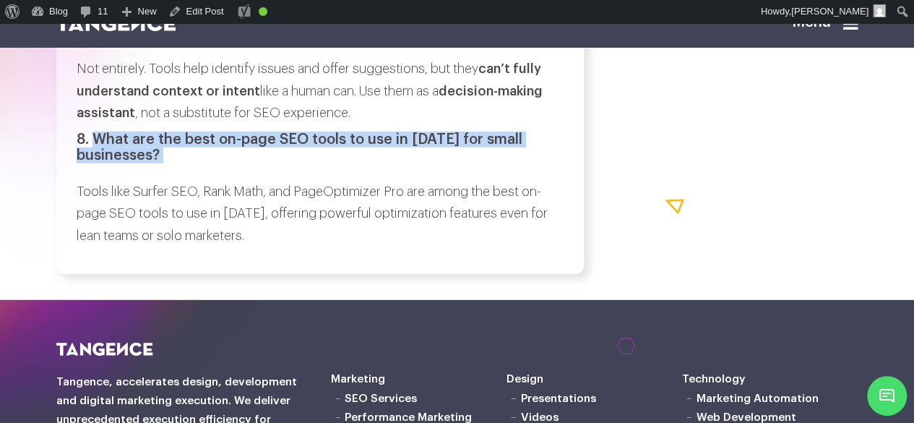
click at [163, 163] on h3 "8. What are the best on-page SEO tools to use in 2025 for small businesses?" at bounding box center [320, 148] width 487 height 32
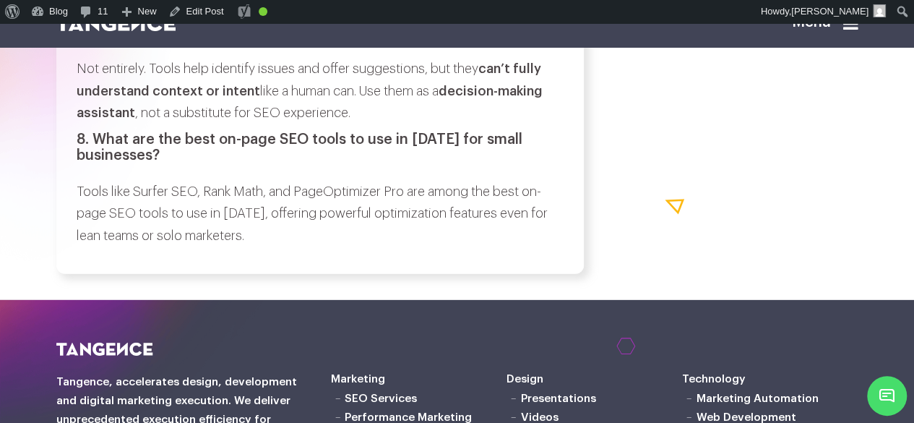
click at [82, 247] on p "Tools like Surfer SEO, Rank Math, and PageOptimizer Pro are among the best on-p…" at bounding box center [320, 214] width 487 height 66
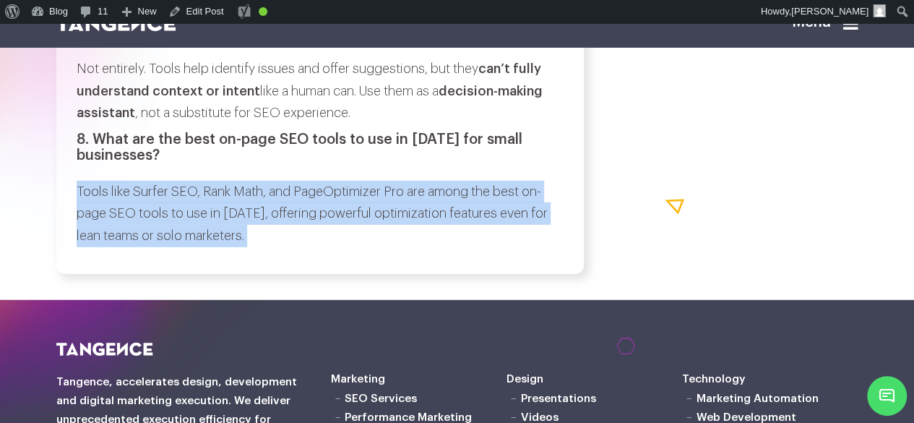
click at [254, 247] on p "Tools like Surfer SEO, Rank Math, and PageOptimizer Pro are among the best on-p…" at bounding box center [320, 214] width 487 height 66
